Goal: Information Seeking & Learning: Learn about a topic

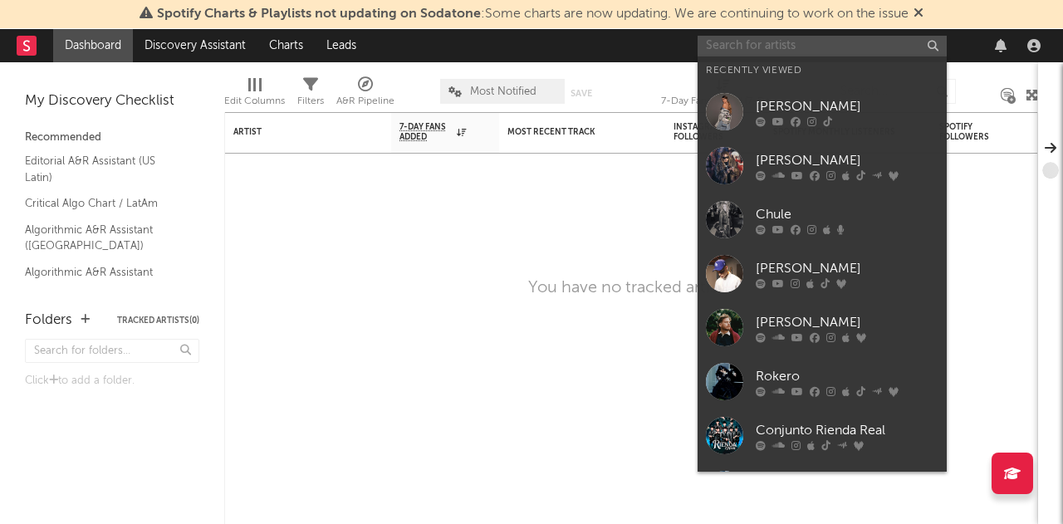
click at [768, 42] on input "text" at bounding box center [821, 46] width 249 height 21
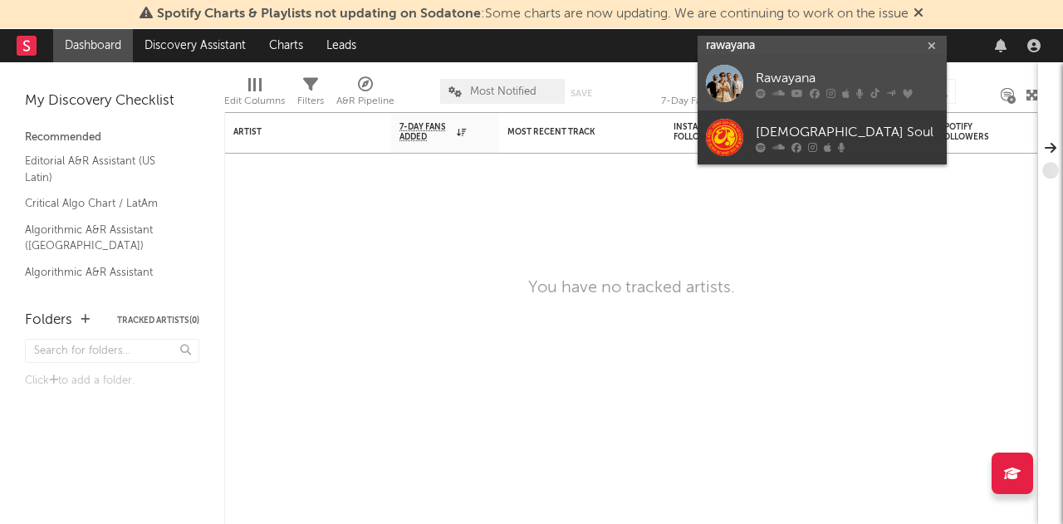
type input "rawayana"
click at [726, 81] on div at bounding box center [724, 83] width 37 height 37
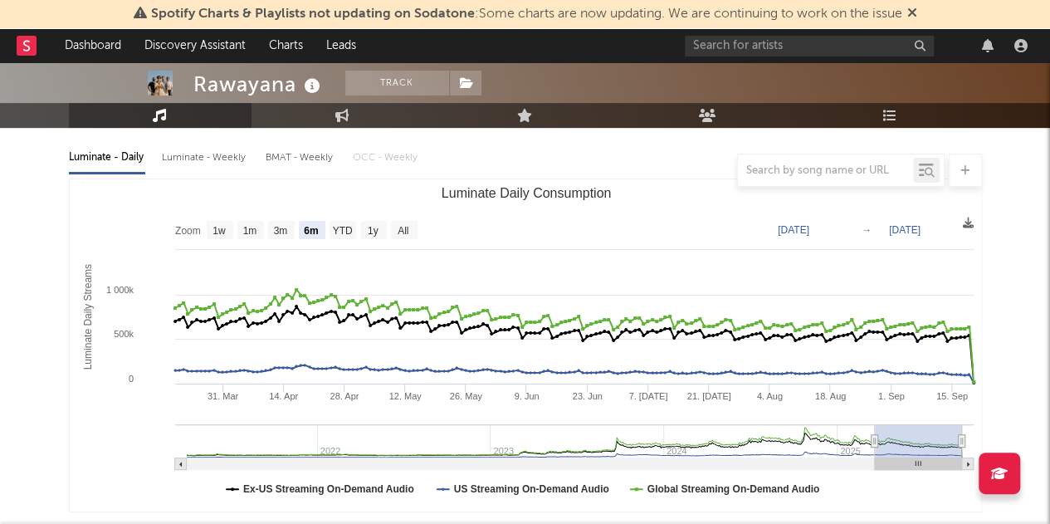
scroll to position [180, 0]
click at [398, 235] on text "All" at bounding box center [403, 230] width 11 height 12
select select "All"
type input "[DATE]"
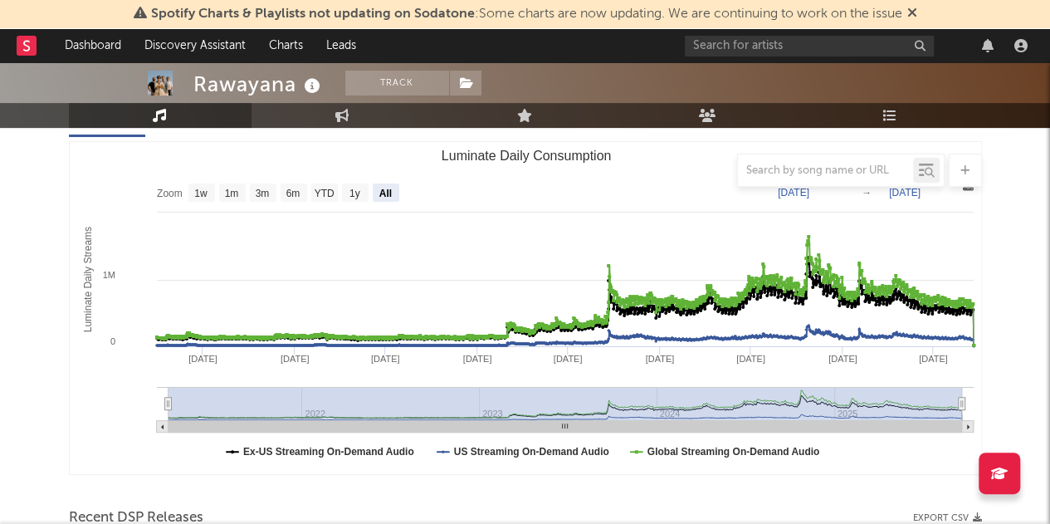
scroll to position [218, 0]
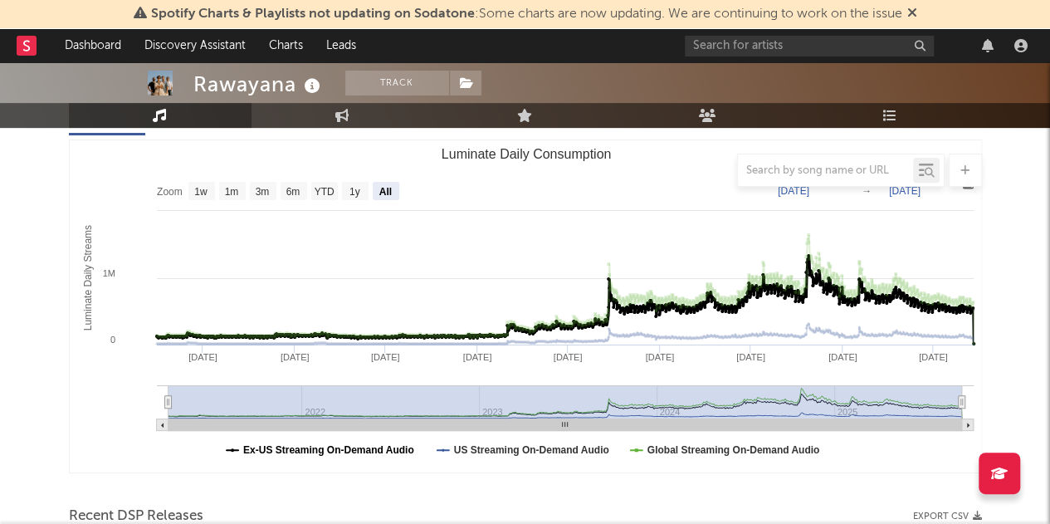
click at [355, 452] on text "Ex-US Streaming On-Demand Audio" at bounding box center [328, 450] width 171 height 12
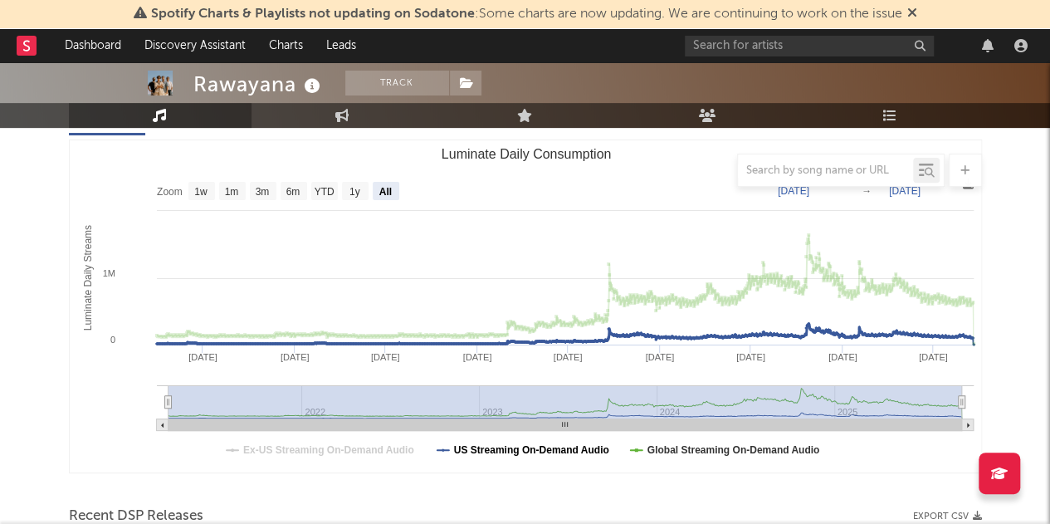
click at [527, 451] on text "US Streaming On-Demand Audio" at bounding box center [530, 450] width 155 height 12
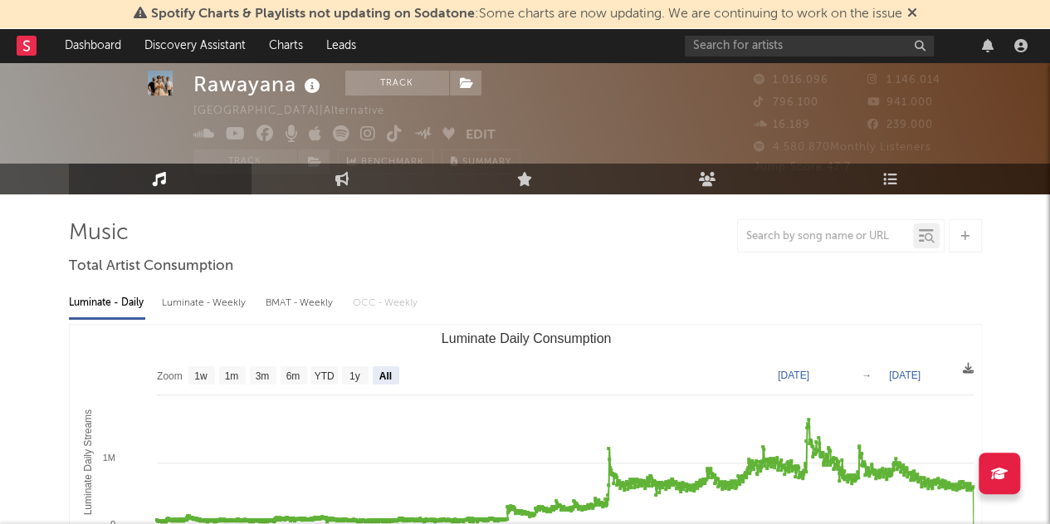
scroll to position [35, 0]
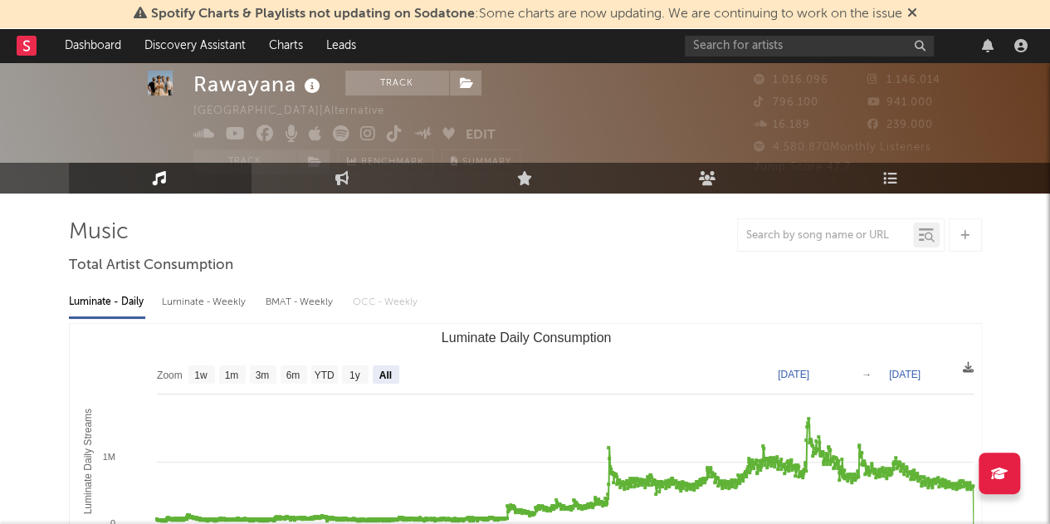
click at [203, 306] on div "Luminate - Weekly" at bounding box center [205, 302] width 87 height 28
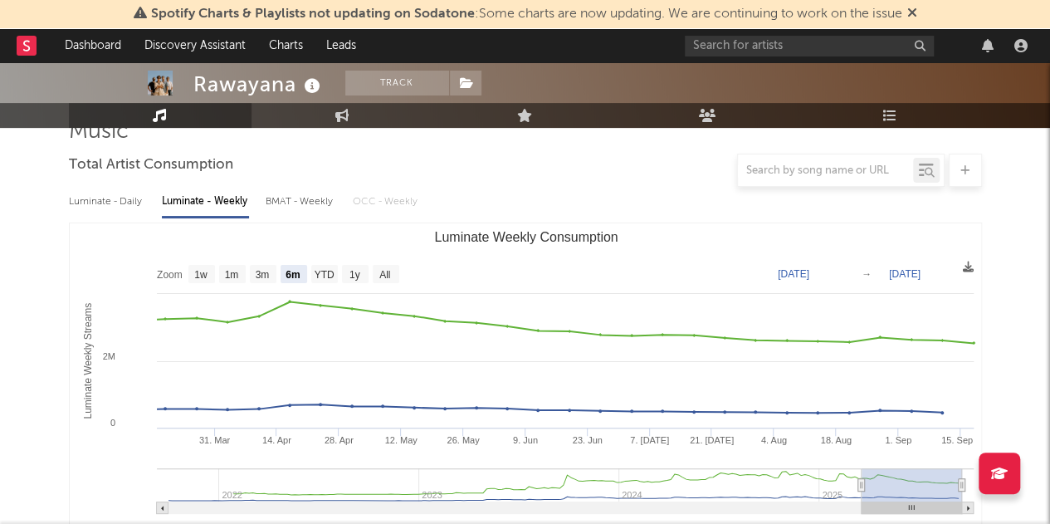
scroll to position [139, 0]
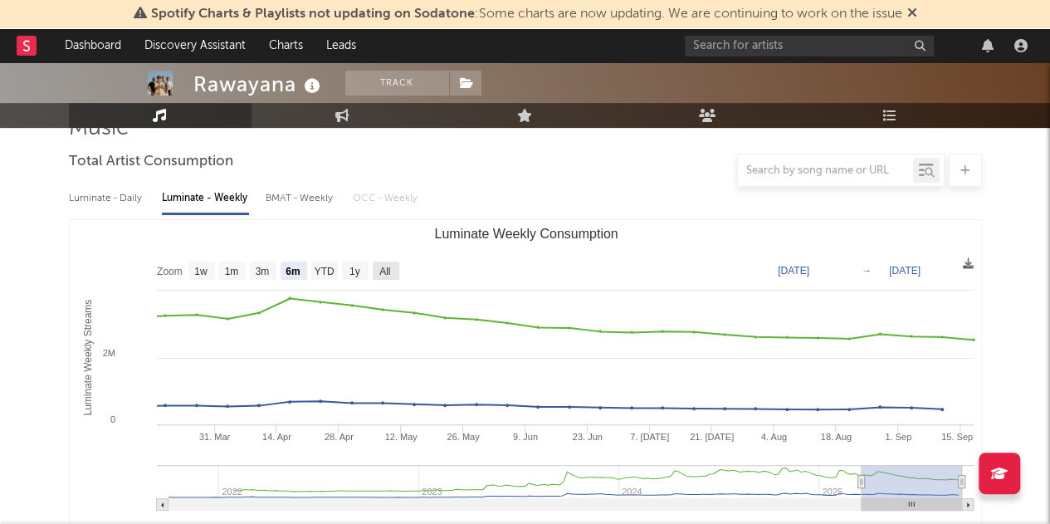
click at [387, 276] on text "All" at bounding box center [384, 272] width 11 height 12
select select "All"
type input "[DATE]"
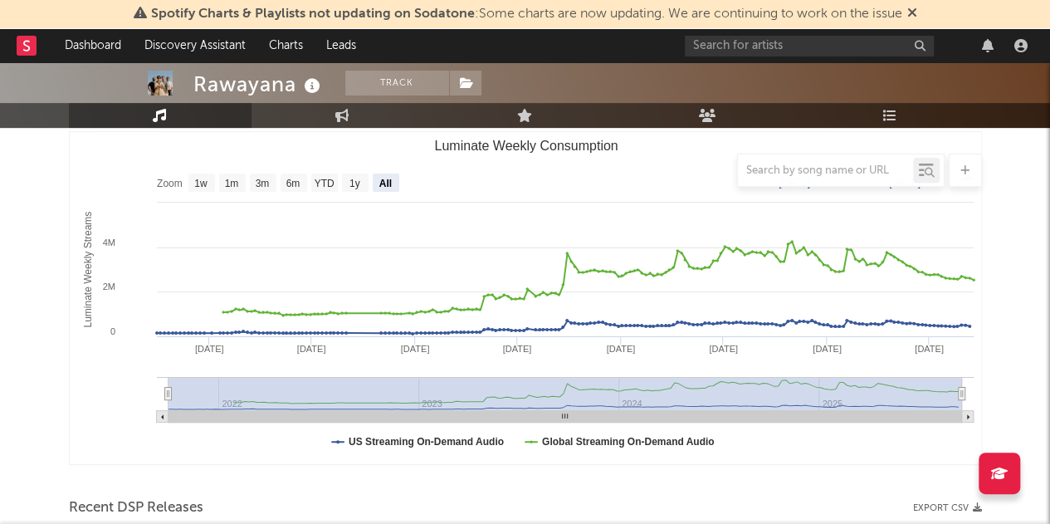
scroll to position [227, 0]
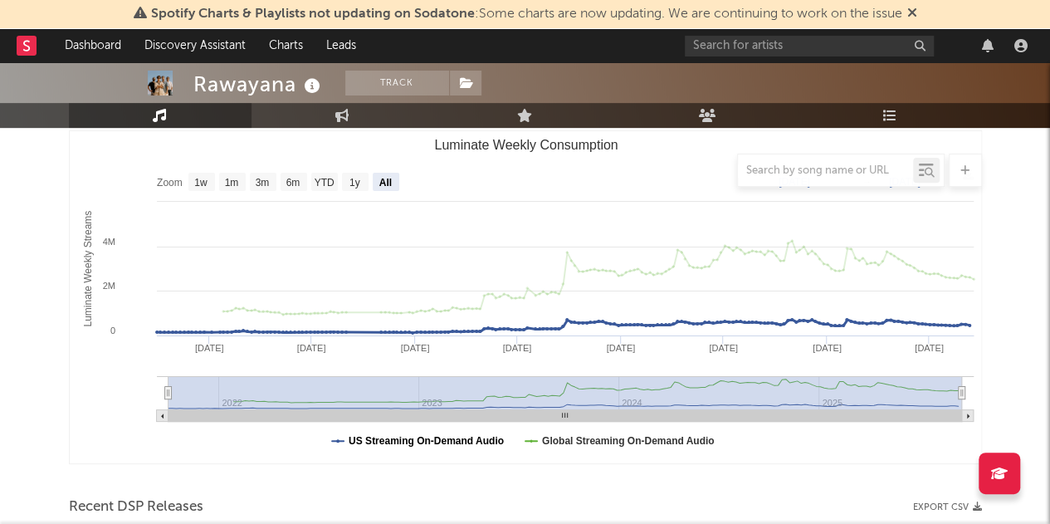
click at [437, 445] on text "US Streaming On-Demand Audio" at bounding box center [426, 441] width 155 height 12
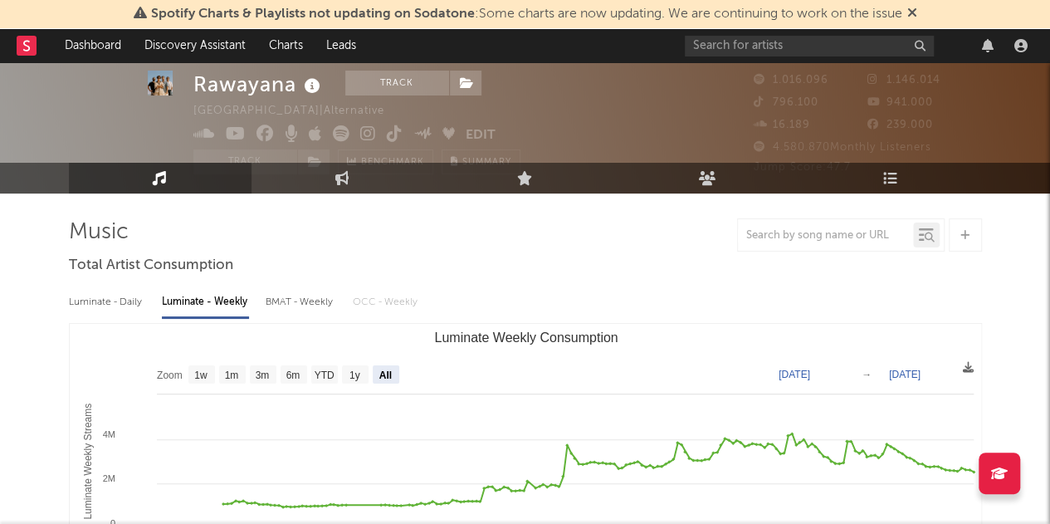
scroll to position [0, 0]
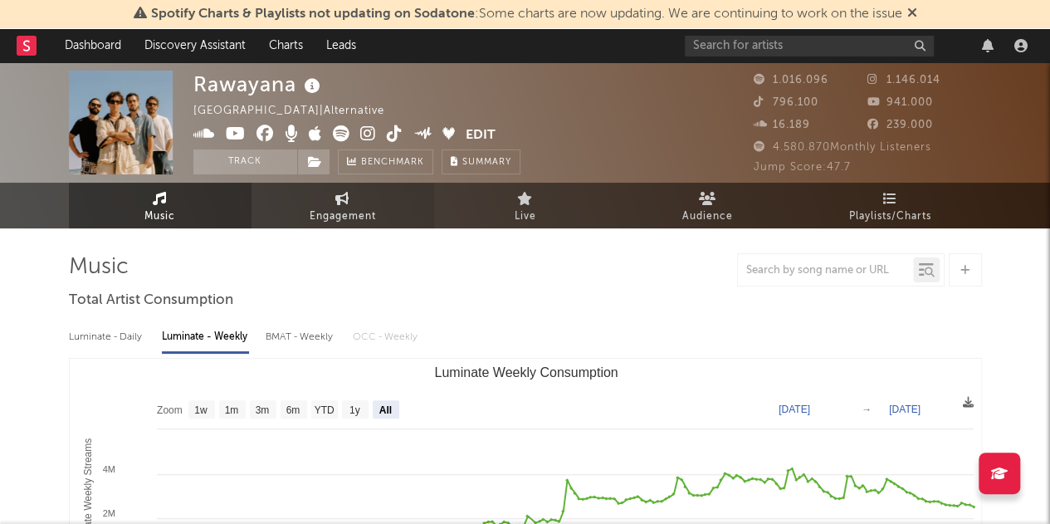
click at [352, 204] on link "Engagement" at bounding box center [343, 206] width 183 height 46
select select "1w"
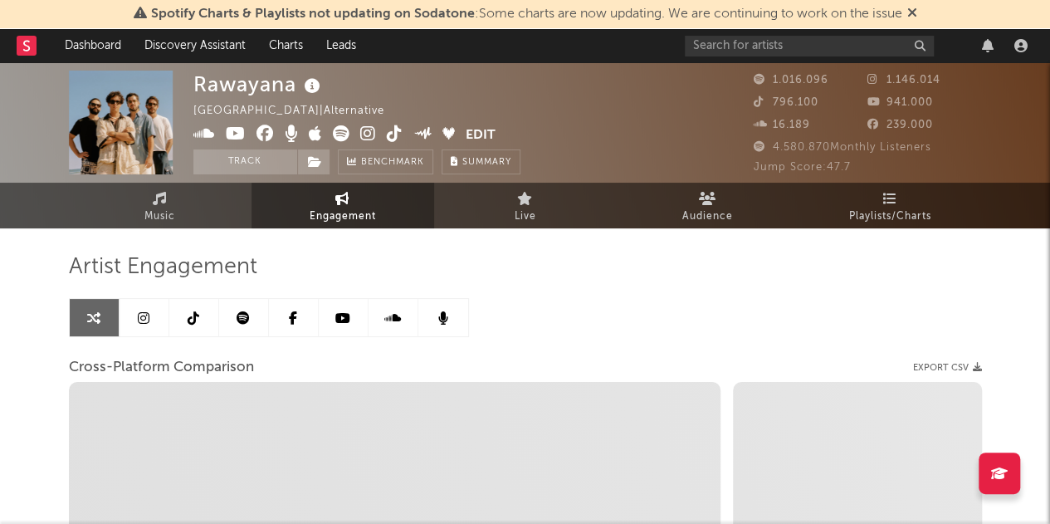
click at [248, 320] on icon at bounding box center [243, 317] width 13 height 13
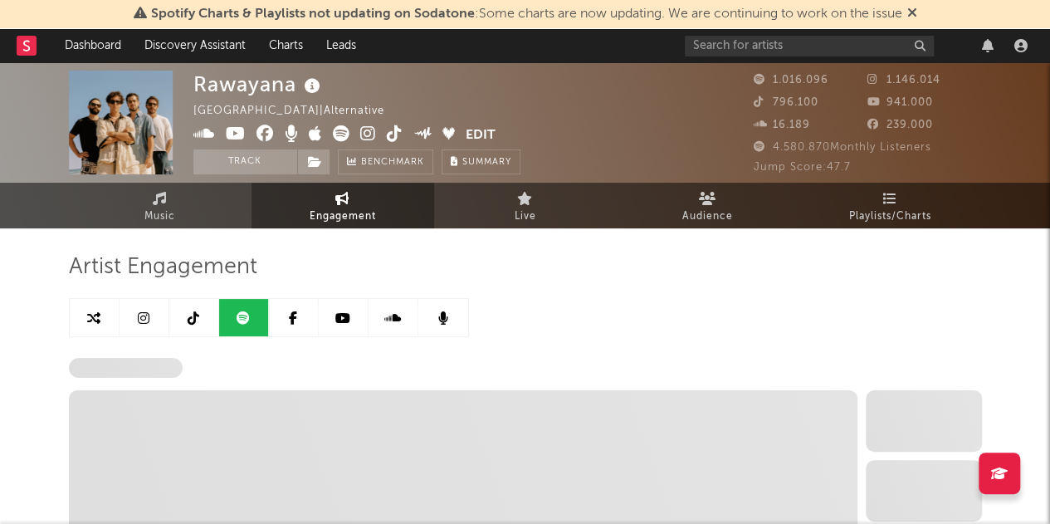
select select "6m"
select select "1w"
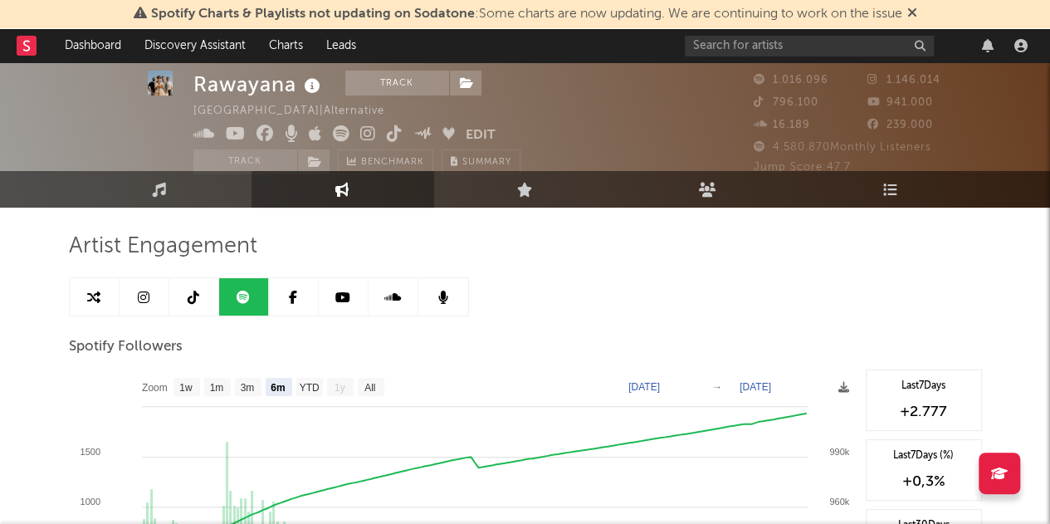
scroll to position [22, 0]
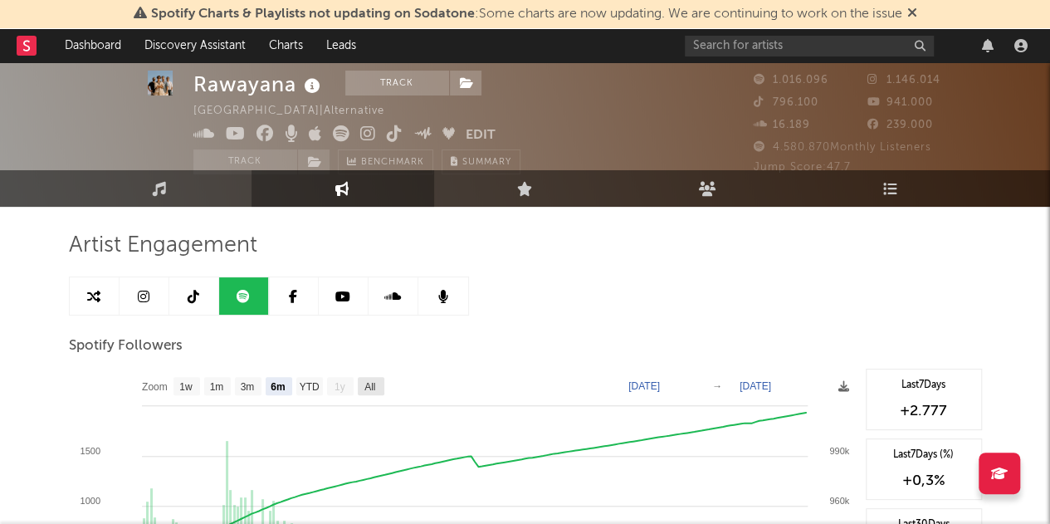
click at [372, 383] on text "All" at bounding box center [369, 387] width 11 height 12
select select "All"
type input "[DATE]"
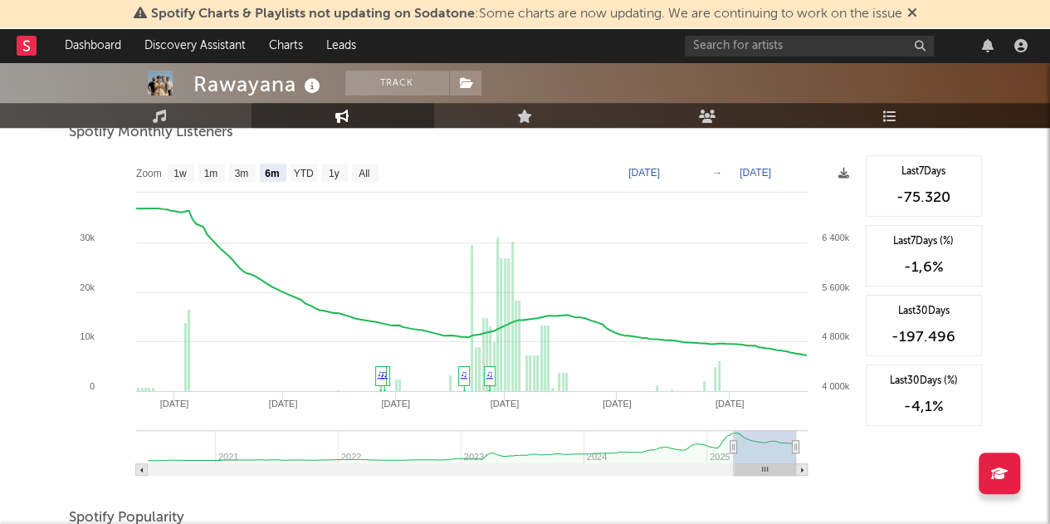
scroll to position [618, 0]
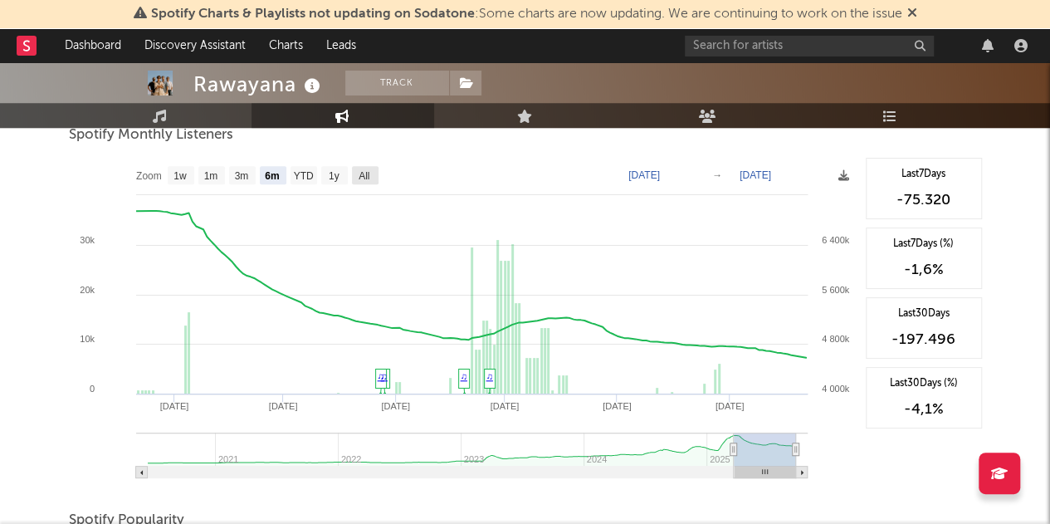
click at [360, 174] on text "All" at bounding box center [364, 176] width 11 height 12
select select "All"
type input "[DATE]"
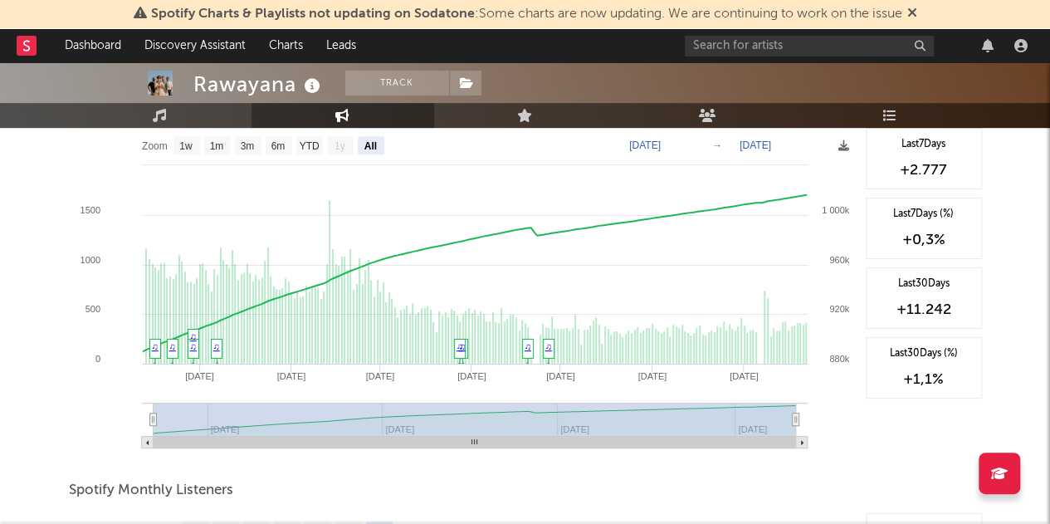
scroll to position [0, 0]
